Goal: Task Accomplishment & Management: Complete application form

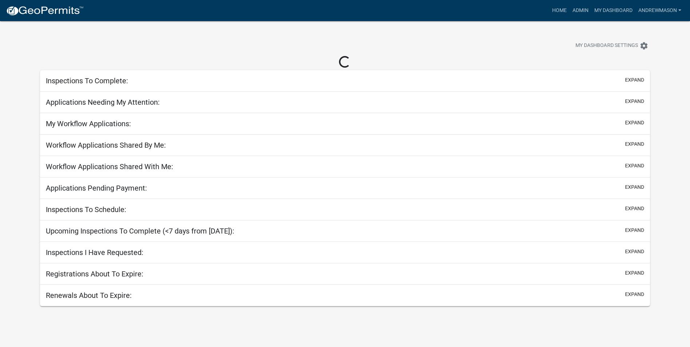
select select "3: 100"
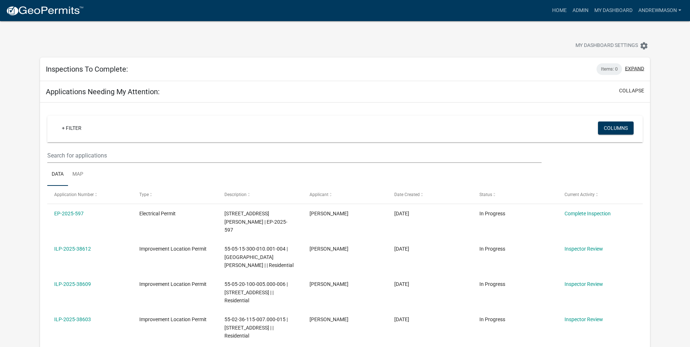
click at [338, 68] on button "expand" at bounding box center [634, 69] width 19 height 8
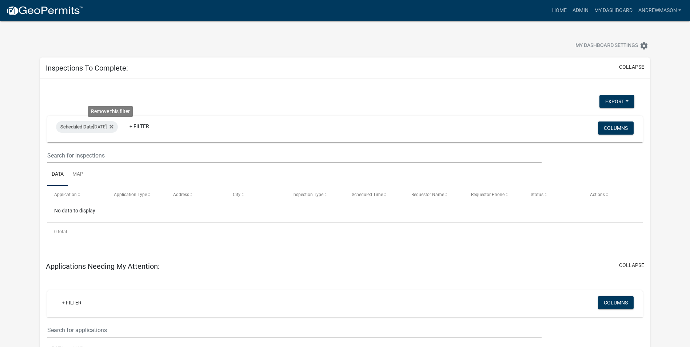
click at [112, 128] on icon at bounding box center [112, 127] width 4 height 6
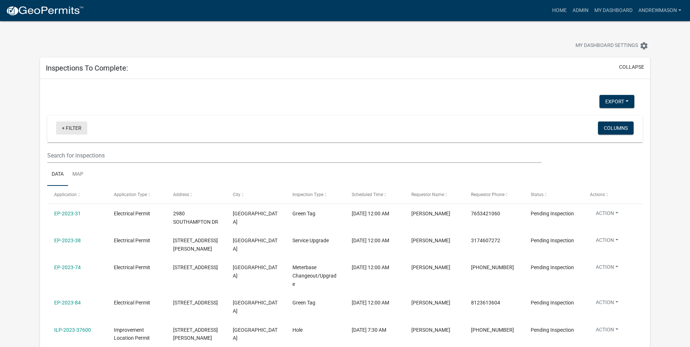
click at [75, 127] on link "+ Filter" at bounding box center [71, 128] width 31 height 13
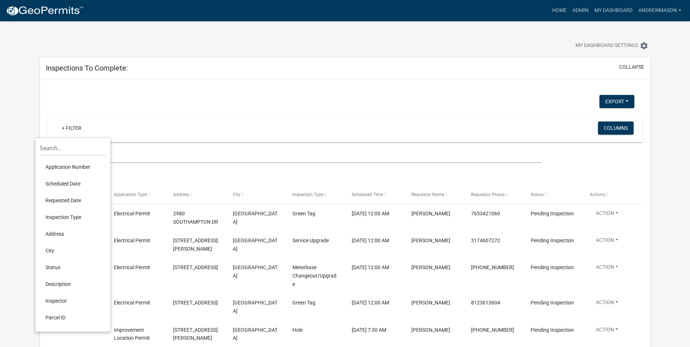
click at [63, 182] on li "Scheduled Date" at bounding box center [73, 183] width 67 height 17
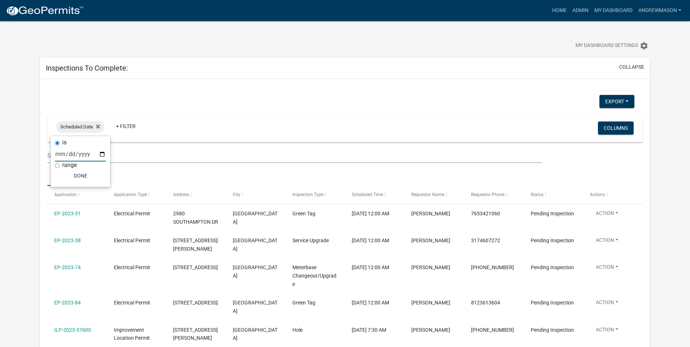
click at [100, 154] on input "date" at bounding box center [80, 154] width 51 height 15
type input "2025-09-24"
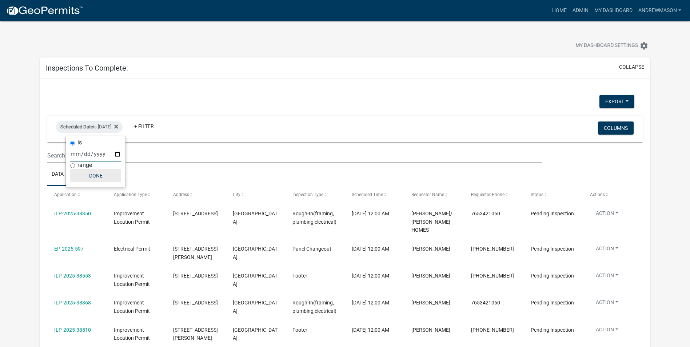
click at [90, 176] on button "Done" at bounding box center [95, 175] width 51 height 13
click at [118, 126] on icon at bounding box center [116, 126] width 4 height 4
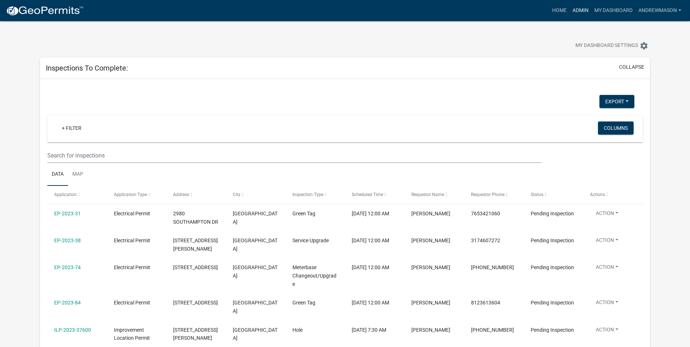
click at [338, 8] on link "Admin" at bounding box center [581, 11] width 22 height 14
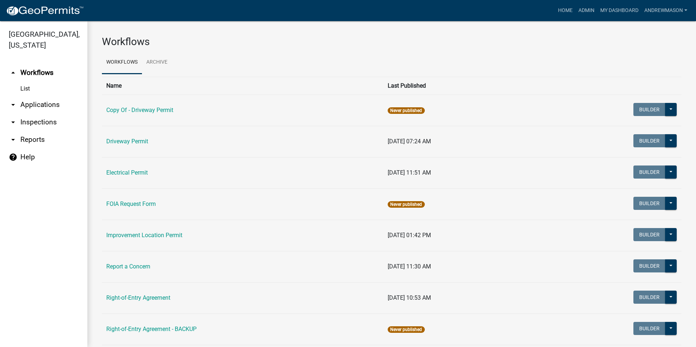
click at [47, 104] on link "arrow_drop_down Applications" at bounding box center [43, 104] width 87 height 17
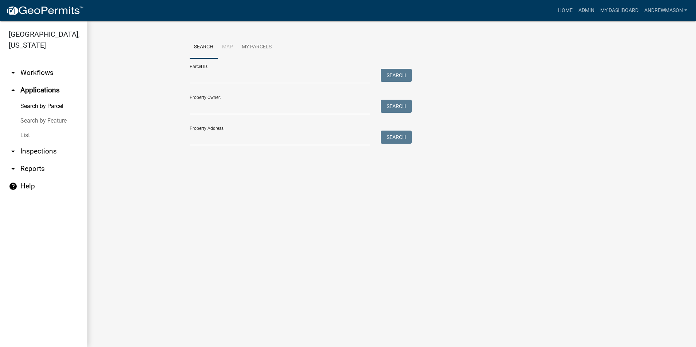
click at [27, 134] on link "List" at bounding box center [43, 135] width 87 height 15
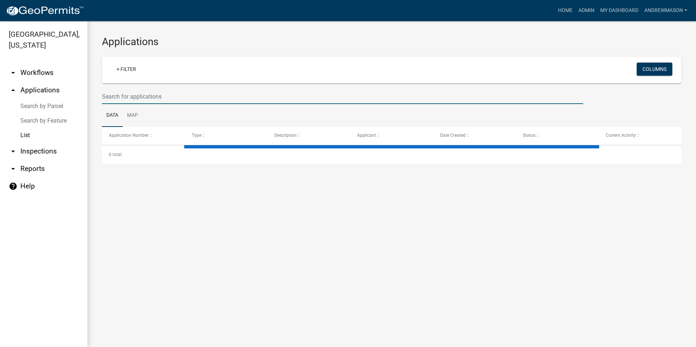
click at [111, 94] on input "text" at bounding box center [342, 96] width 481 height 15
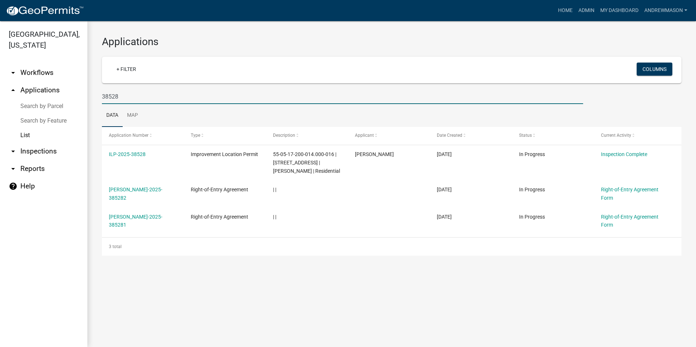
type input "38528"
click at [120, 153] on link "ILP-2025-38528" at bounding box center [127, 154] width 37 height 6
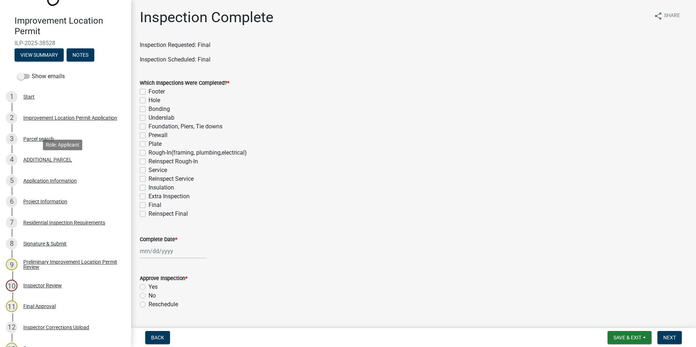
scroll to position [73, 0]
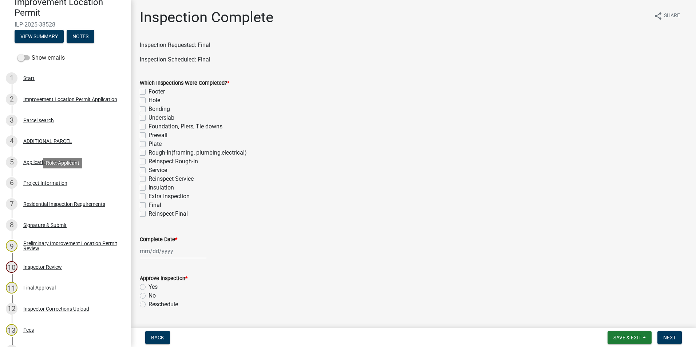
click at [59, 183] on div "Project Information" at bounding box center [45, 182] width 44 height 5
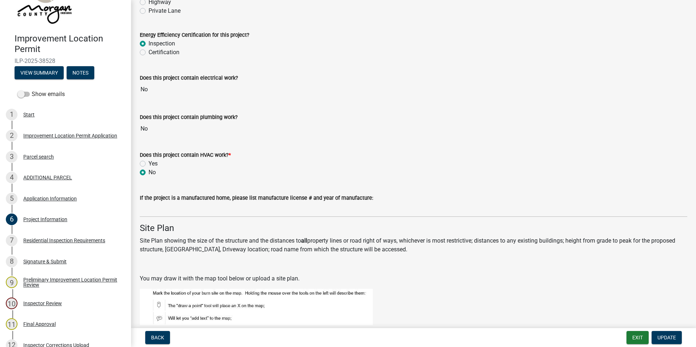
scroll to position [873, 0]
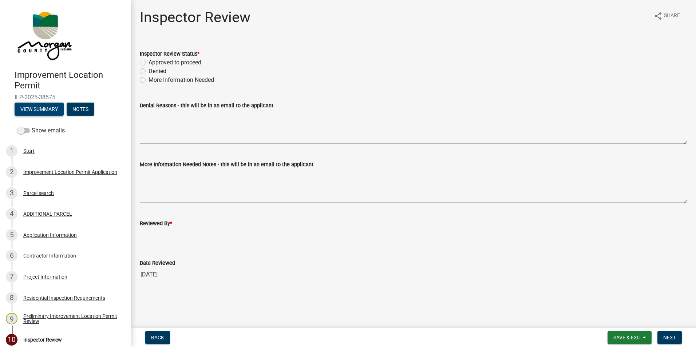
click at [45, 110] on button "View Summary" at bounding box center [39, 109] width 49 height 13
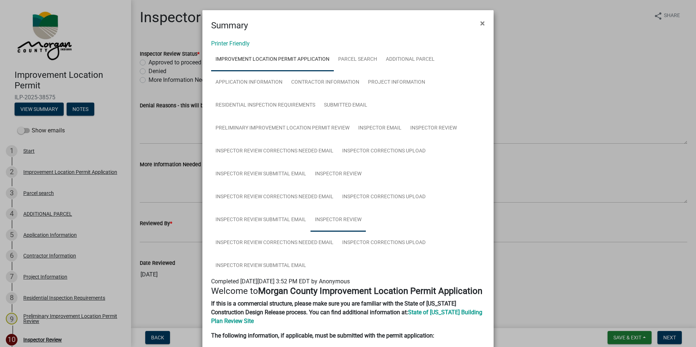
click at [341, 222] on link "Inspector Review" at bounding box center [337, 219] width 55 height 23
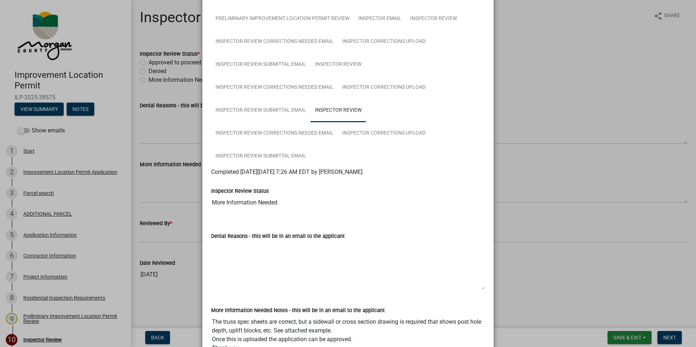
scroll to position [109, 0]
click at [386, 134] on link "Inspector Corrections Upload" at bounding box center [384, 133] width 92 height 23
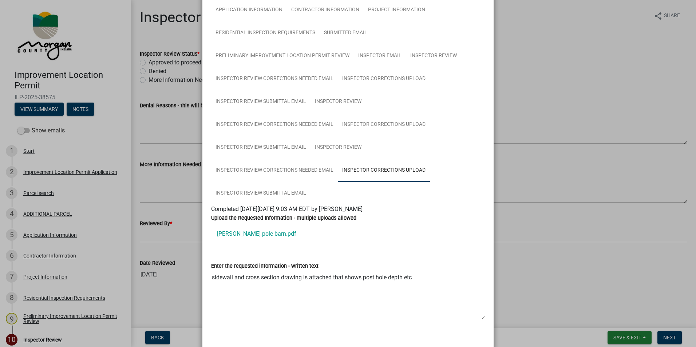
scroll to position [73, 0]
click at [238, 233] on link "[PERSON_NAME] pole barn.pdf" at bounding box center [348, 233] width 274 height 17
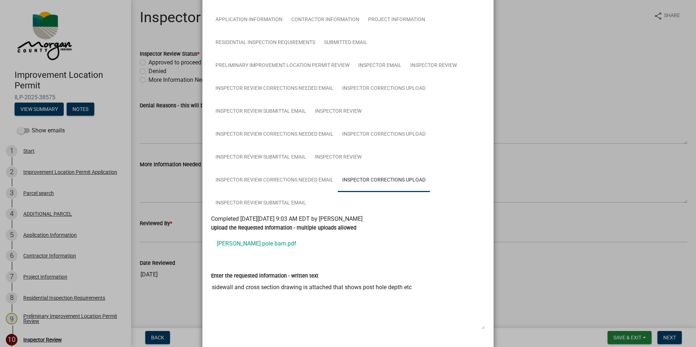
scroll to position [0, 0]
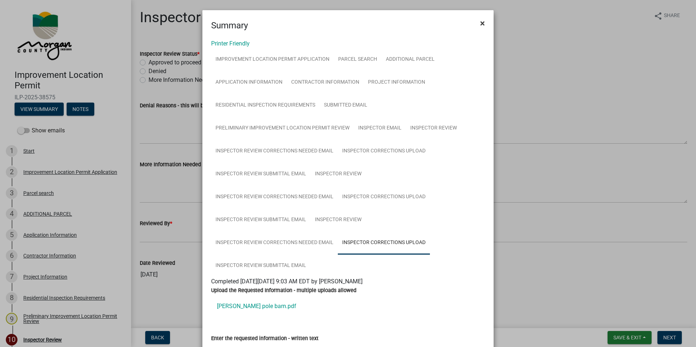
click at [480, 20] on span "×" at bounding box center [482, 23] width 5 height 10
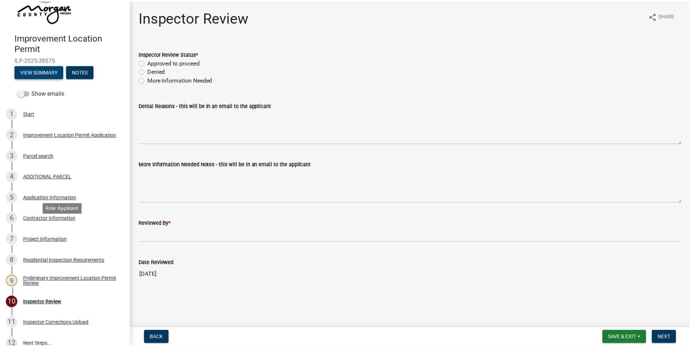
scroll to position [96, 0]
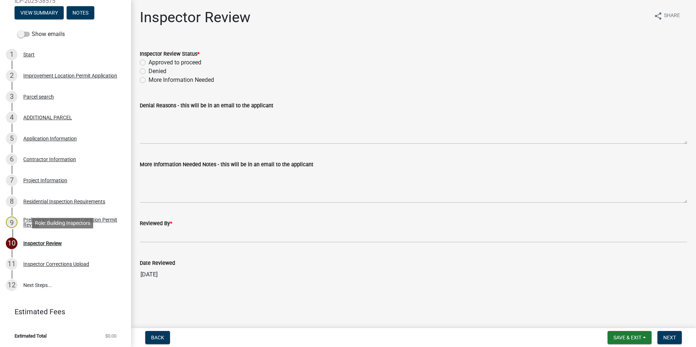
click at [49, 242] on div "Inspector Review" at bounding box center [42, 243] width 39 height 5
click at [148, 62] on label "Approved to proceed" at bounding box center [174, 62] width 53 height 9
click at [148, 62] on input "Approved to proceed" at bounding box center [150, 60] width 5 height 5
radio input "true"
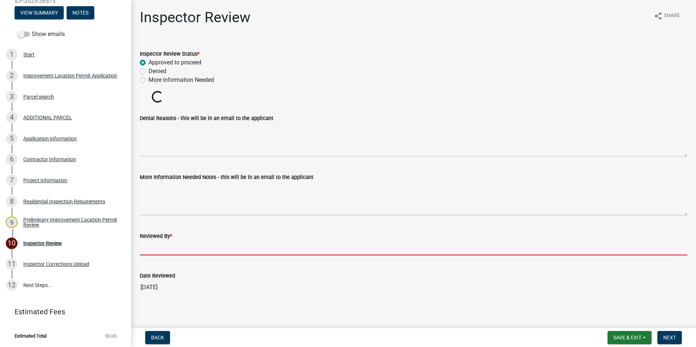
click at [171, 248] on wm-data-entity-input "Reviewed By *" at bounding box center [413, 242] width 547 height 40
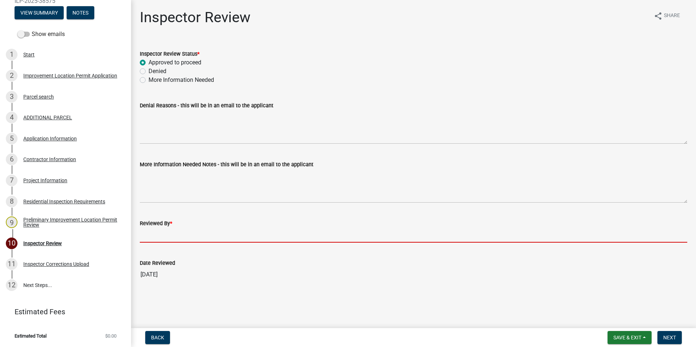
type input "AFM"
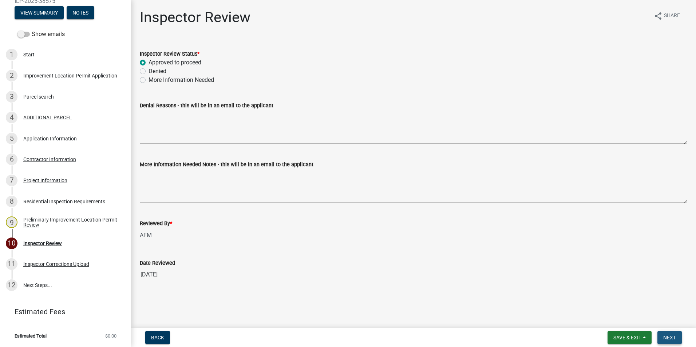
click at [669, 335] on span "Next" at bounding box center [669, 338] width 13 height 6
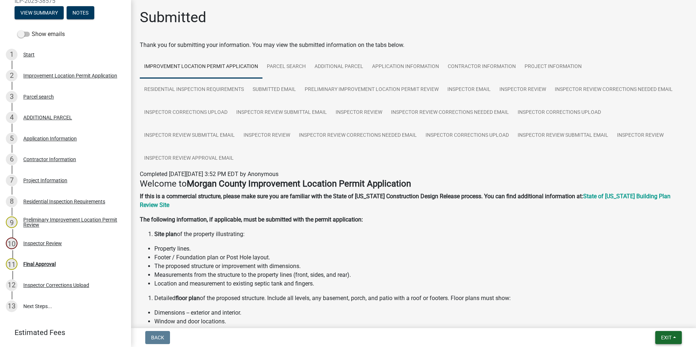
click at [664, 335] on span "Exit" at bounding box center [666, 338] width 11 height 6
click at [656, 319] on button "Save & Exit" at bounding box center [652, 318] width 58 height 17
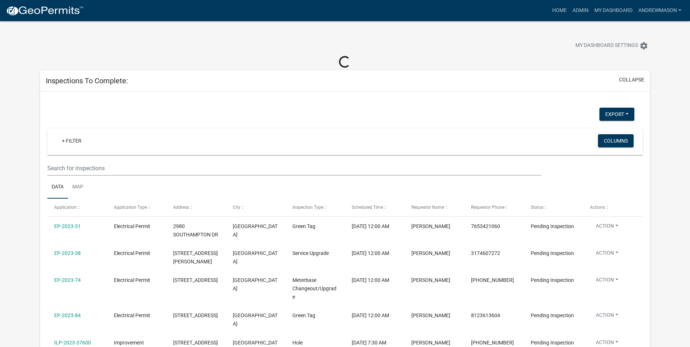
select select "3: 100"
